Goal: Transaction & Acquisition: Purchase product/service

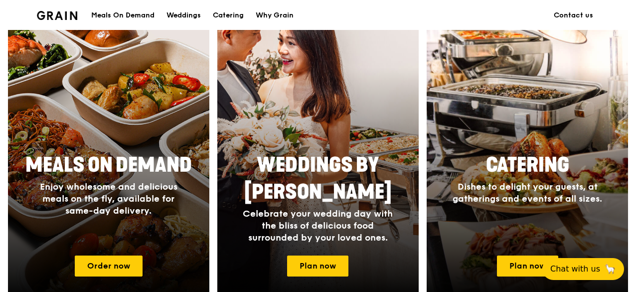
scroll to position [394, 0]
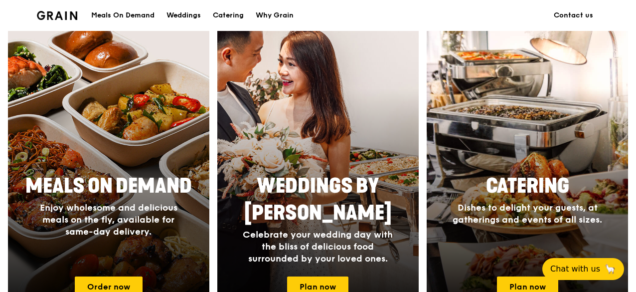
click at [108, 13] on div "Meals On Demand" at bounding box center [122, 15] width 63 height 30
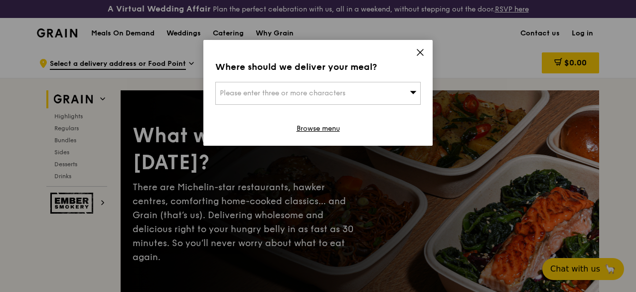
click at [289, 94] on span "Please enter three or more characters" at bounding box center [283, 93] width 126 height 8
paste input "609606"
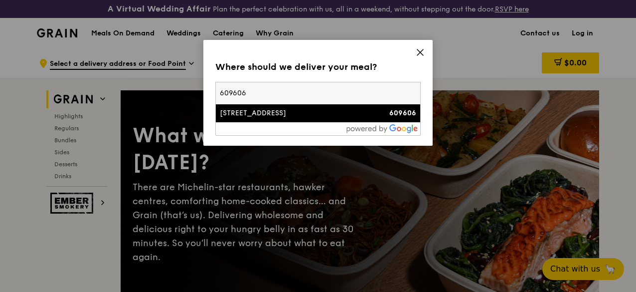
type input "609606"
click at [292, 114] on div "[STREET_ADDRESS]" at bounding box center [294, 113] width 148 height 10
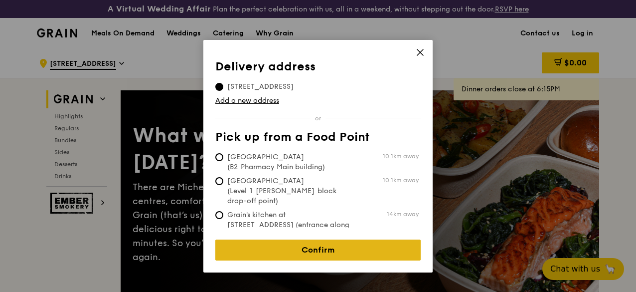
click at [336, 239] on link "Confirm" at bounding box center [317, 249] width 205 height 21
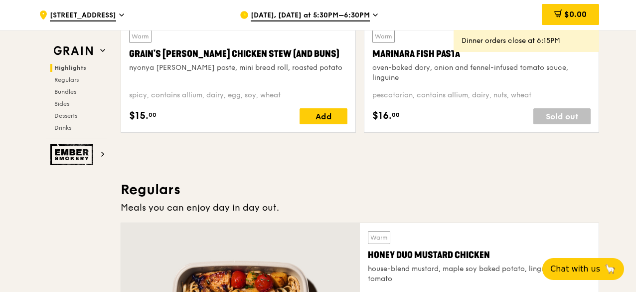
scroll to position [648, 0]
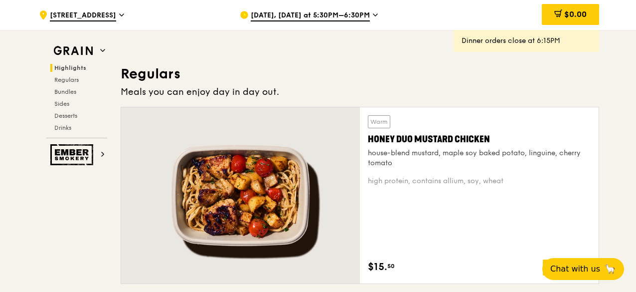
click at [354, 15] on span "[DATE], [DATE] at 5:30PM–6:30PM" at bounding box center [310, 15] width 119 height 11
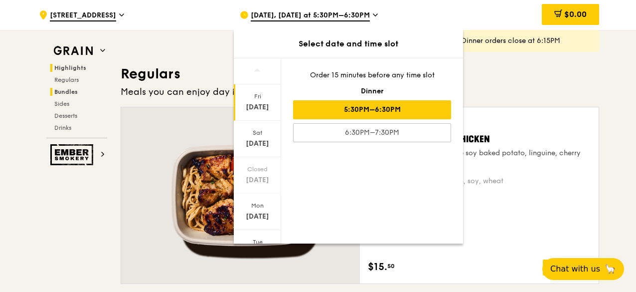
click at [72, 88] on span "Bundles" at bounding box center [65, 91] width 23 height 7
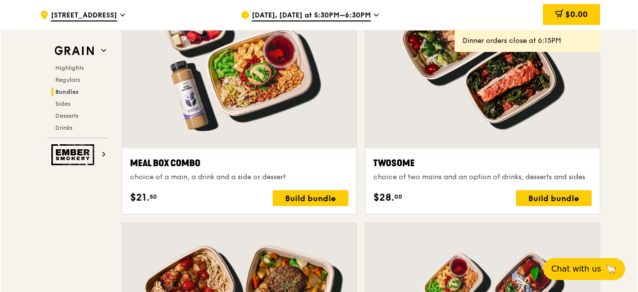
scroll to position [1510, 0]
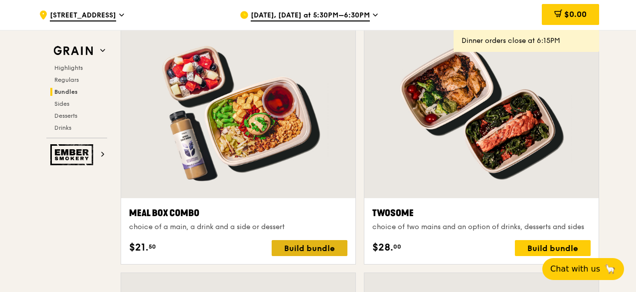
click at [317, 254] on div "Build bundle" at bounding box center [310, 248] width 76 height 16
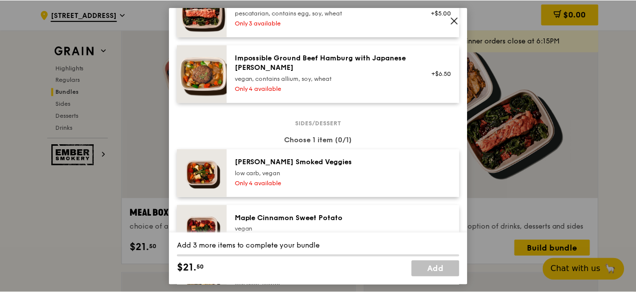
scroll to position [499, 0]
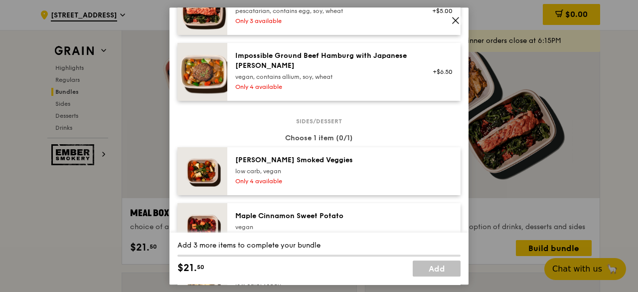
click at [458, 19] on icon at bounding box center [455, 20] width 9 height 9
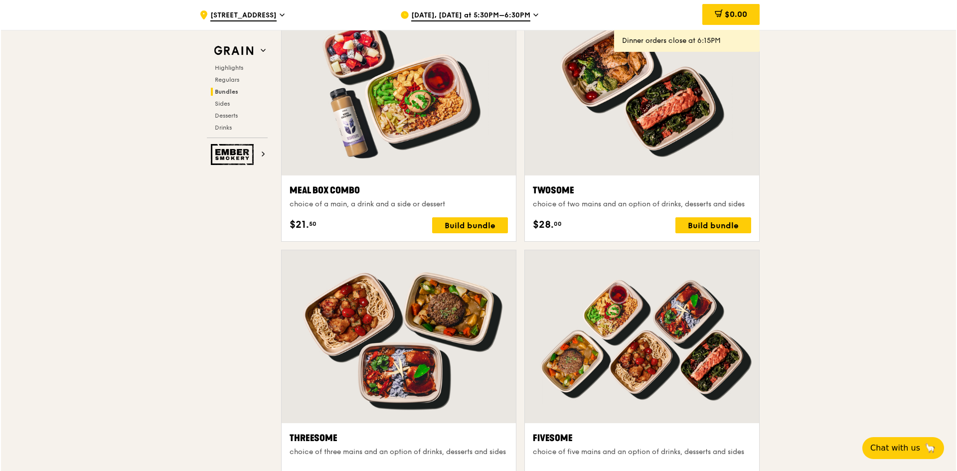
scroll to position [1511, 0]
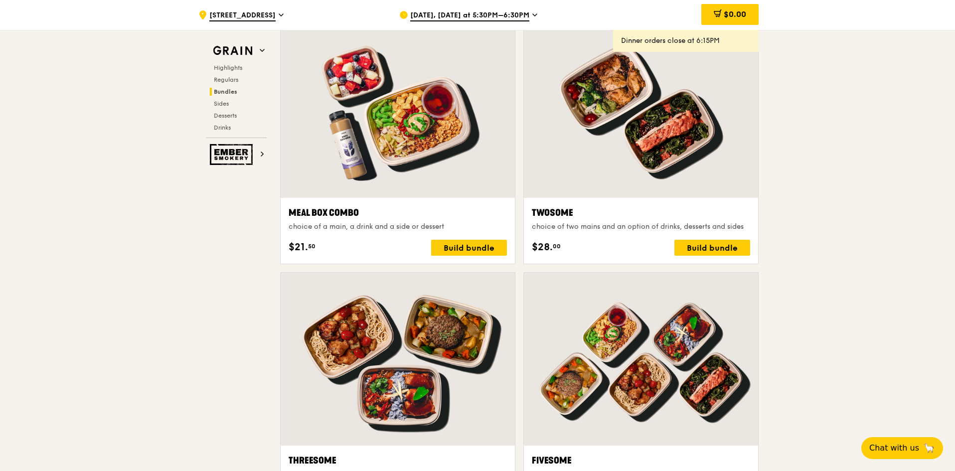
click at [464, 236] on div "Meal Box Combo choice of a main, a drink and a side or dessert $21. 50 Build bu…" at bounding box center [398, 231] width 218 height 50
click at [463, 240] on div "Build bundle" at bounding box center [469, 248] width 76 height 16
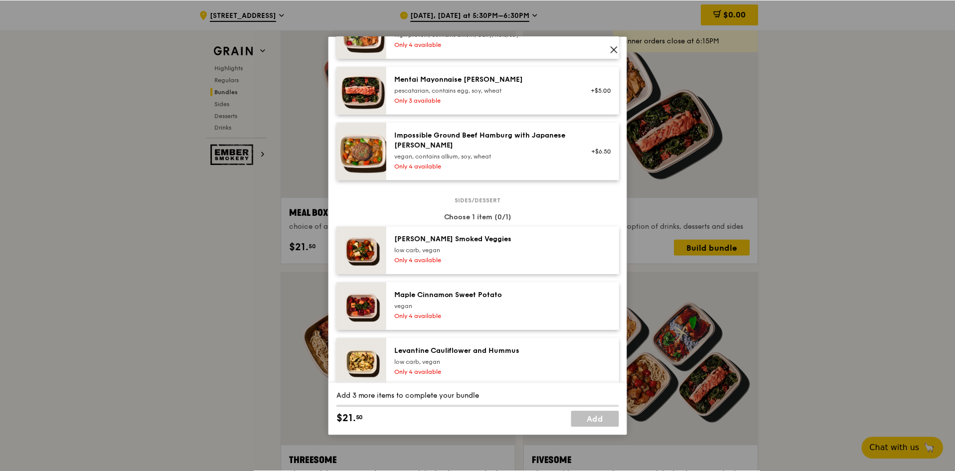
scroll to position [449, 0]
click at [611, 49] on icon at bounding box center [615, 49] width 9 height 9
